Goal: Transaction & Acquisition: Download file/media

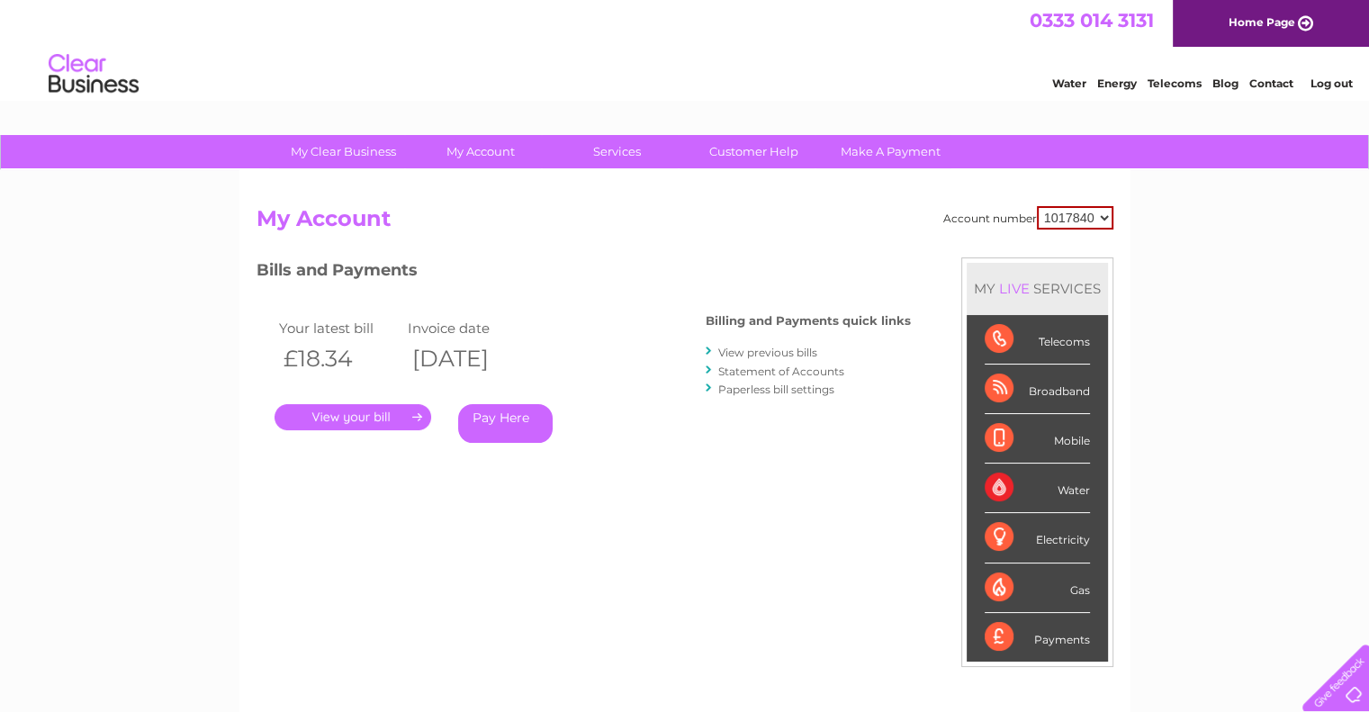
click at [1087, 215] on select "1017840 1018692 1054771 1066257" at bounding box center [1075, 217] width 76 height 23
select select "1066257"
click at [1037, 206] on select "1017840 1018692 1054771 1066257" at bounding box center [1075, 217] width 76 height 23
click at [1075, 494] on div "Water" at bounding box center [1036, 487] width 105 height 49
click at [984, 492] on div "Water" at bounding box center [1036, 487] width 105 height 49
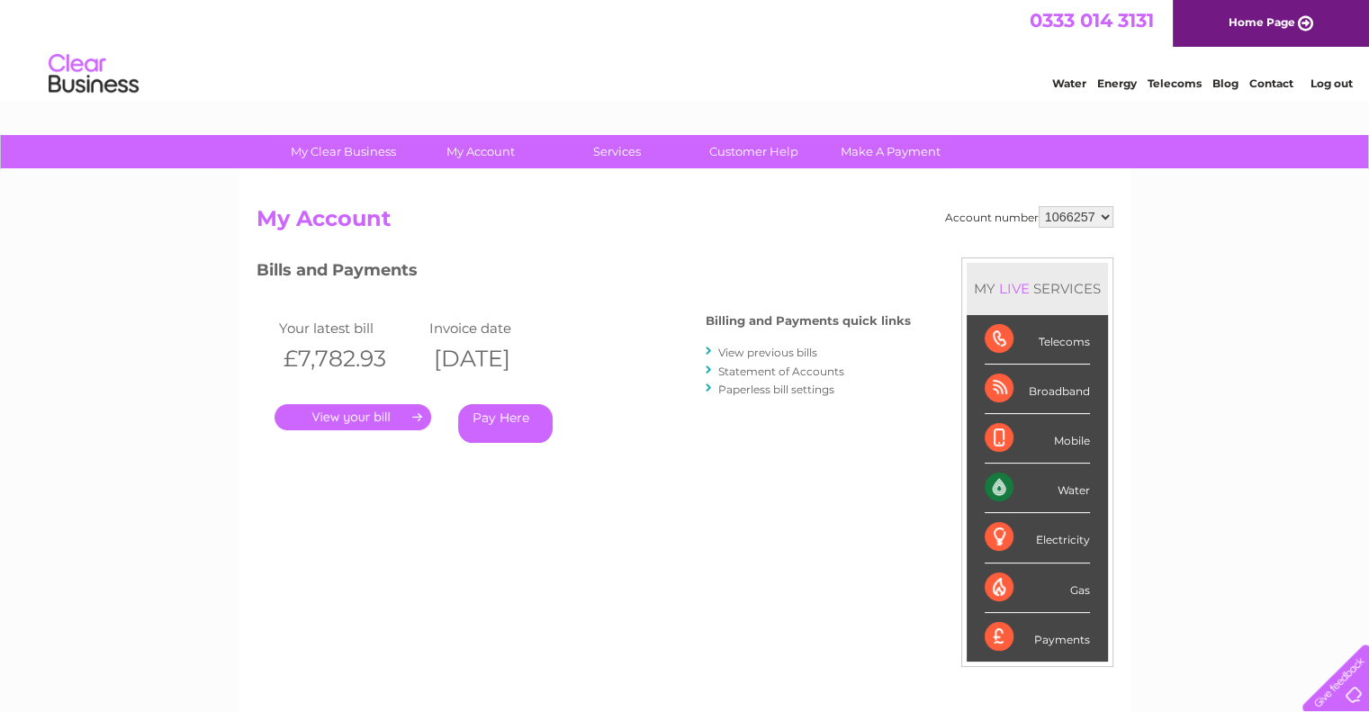
click at [771, 346] on link "View previous bills" at bounding box center [767, 352] width 99 height 13
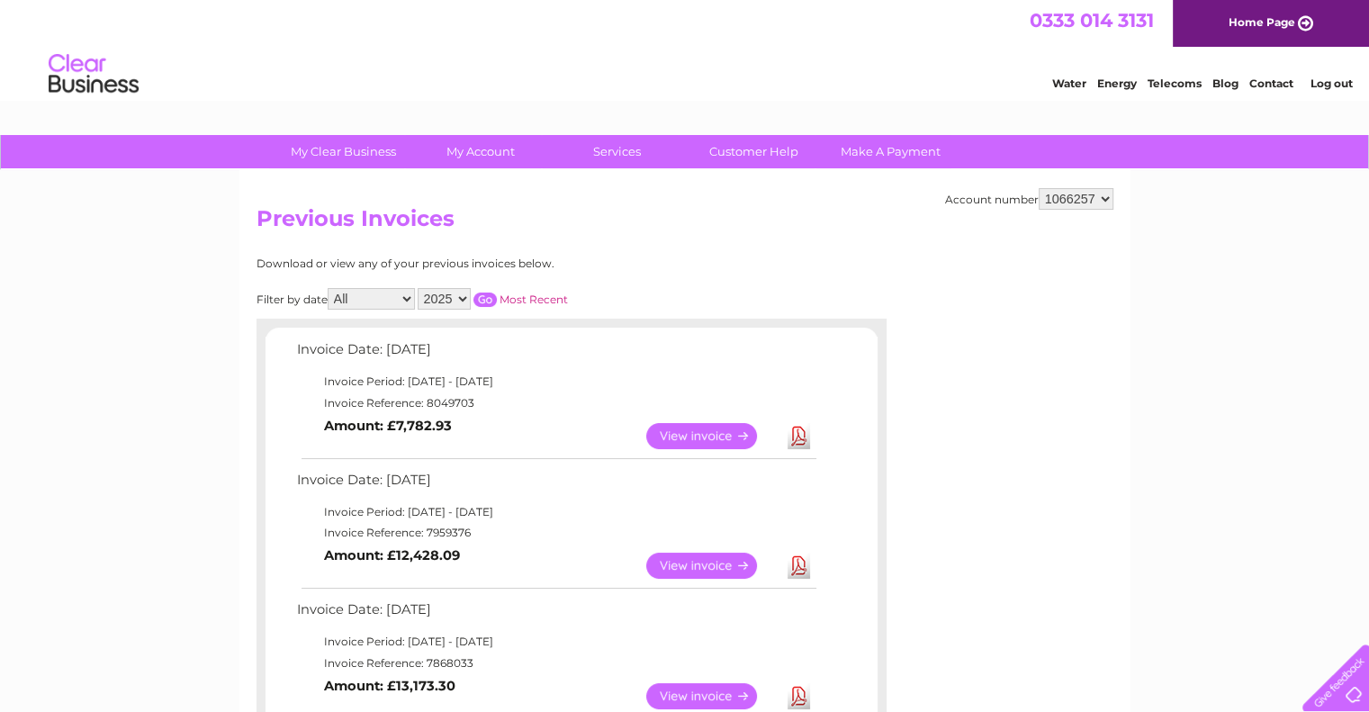
click at [803, 562] on link "Download" at bounding box center [798, 566] width 22 height 26
